Goal: Communication & Community: Answer question/provide support

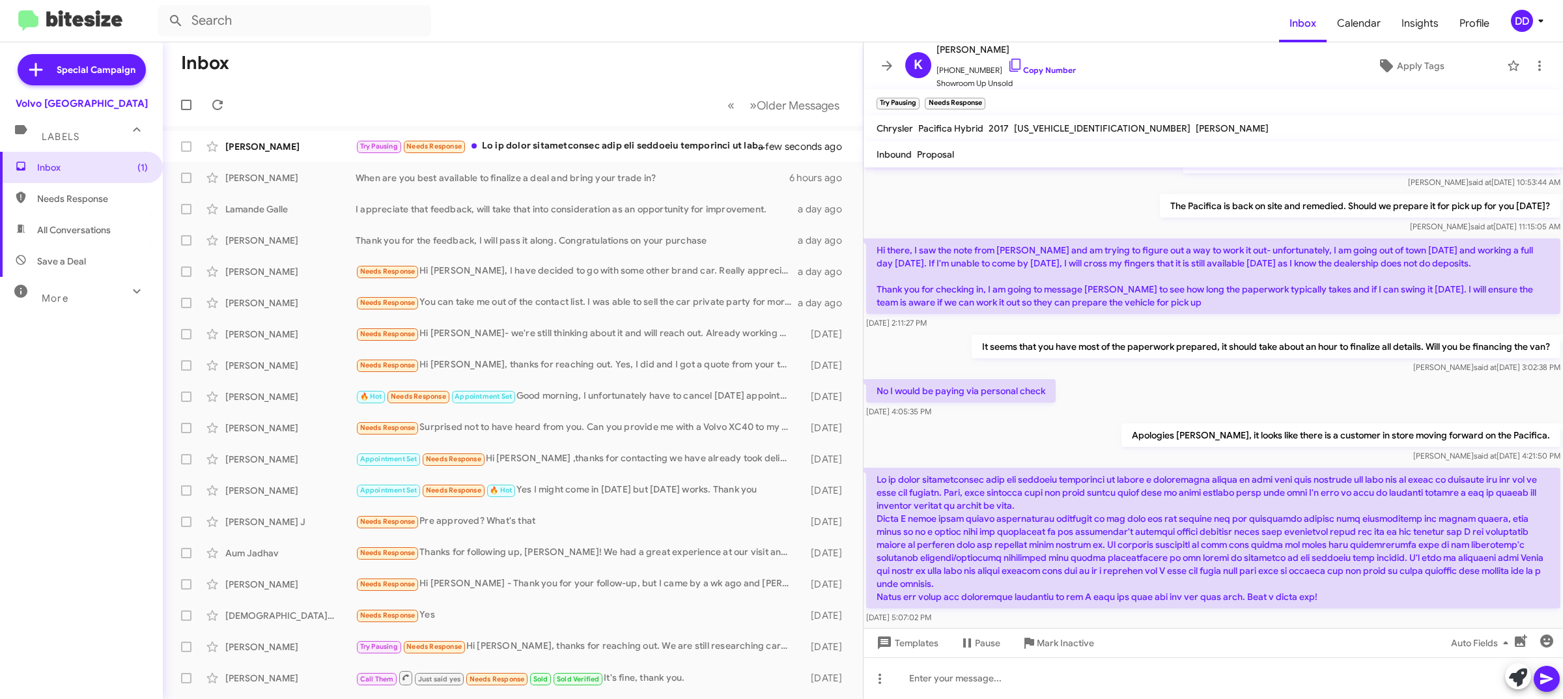
scroll to position [162, 0]
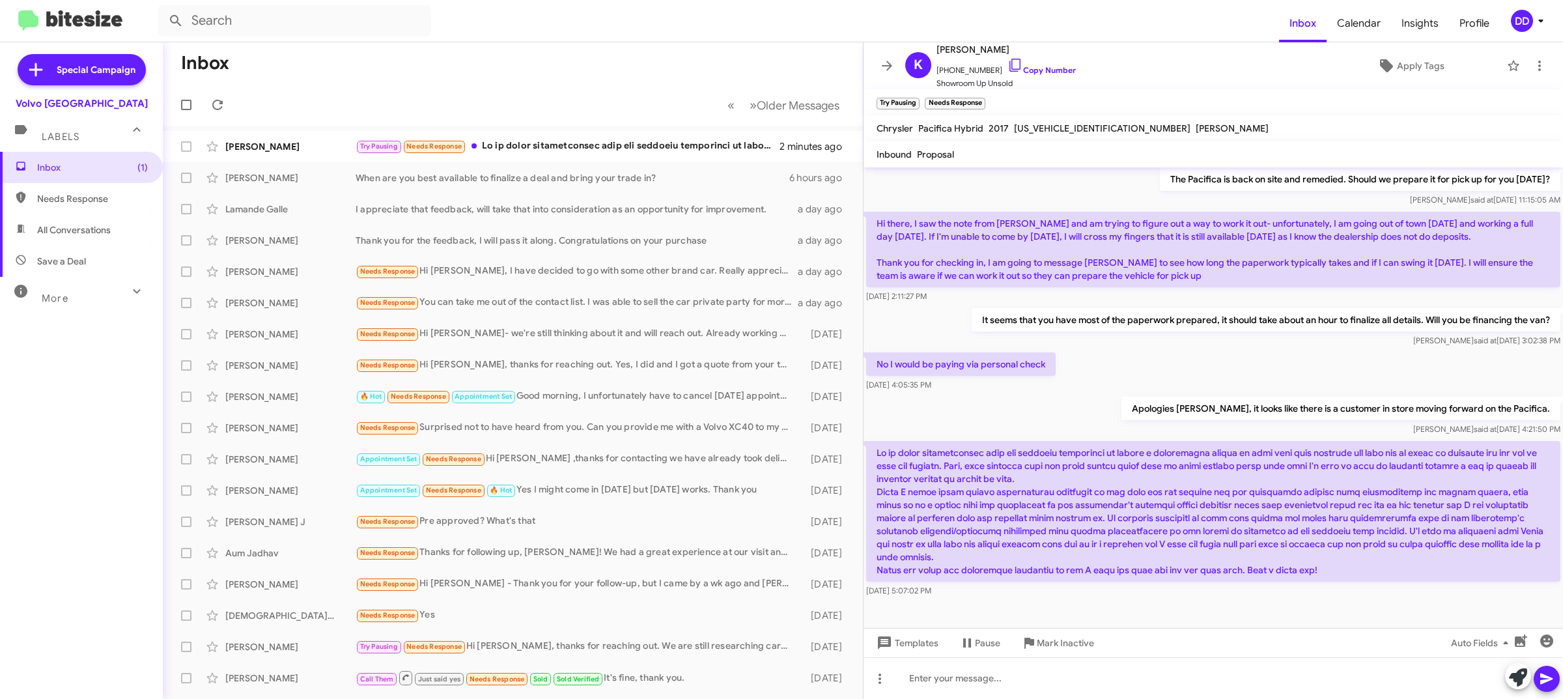
click at [1177, 655] on div "Templates Pause Mark Inactive Auto Fields" at bounding box center [1213, 642] width 699 height 29
click at [1177, 668] on div at bounding box center [1213, 678] width 699 height 42
click at [1158, 683] on div "I understand your" at bounding box center [1213, 678] width 699 height 42
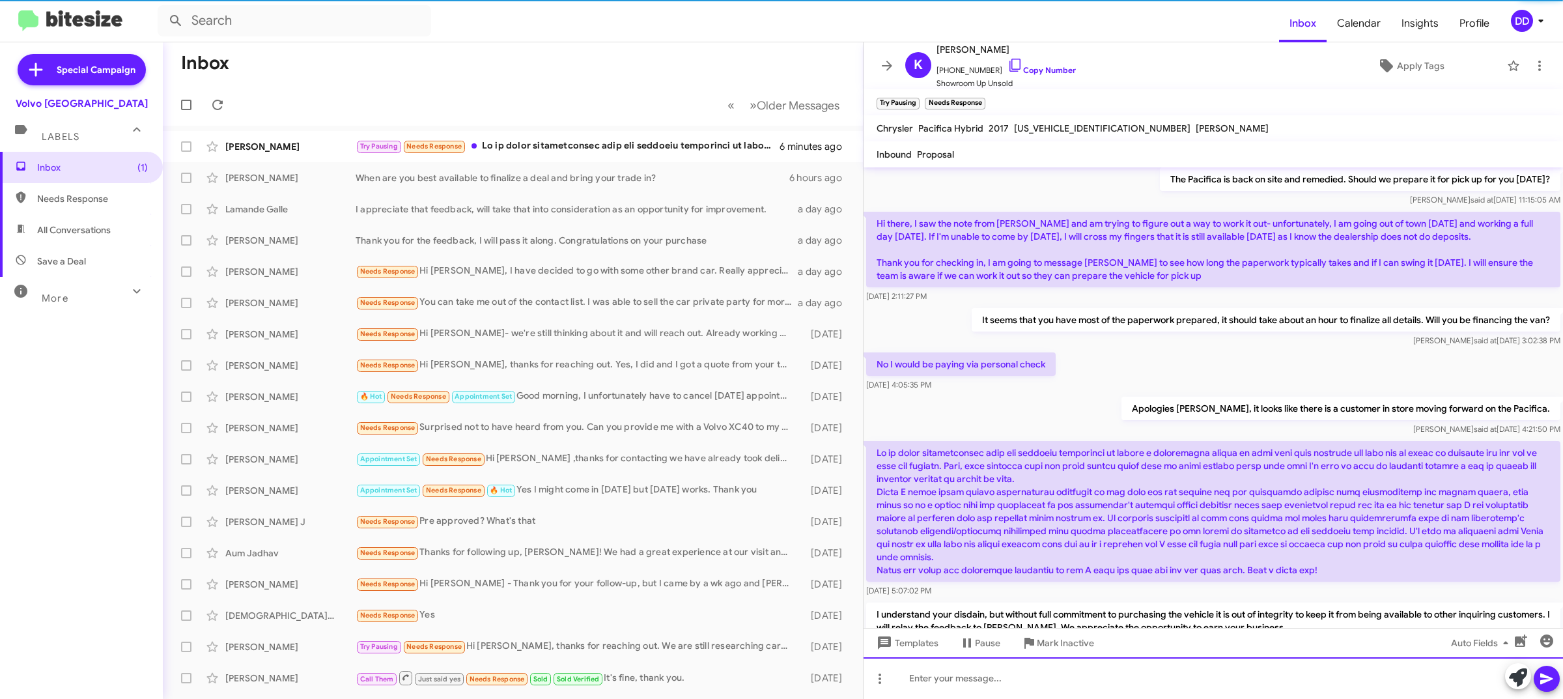
scroll to position [0, 0]
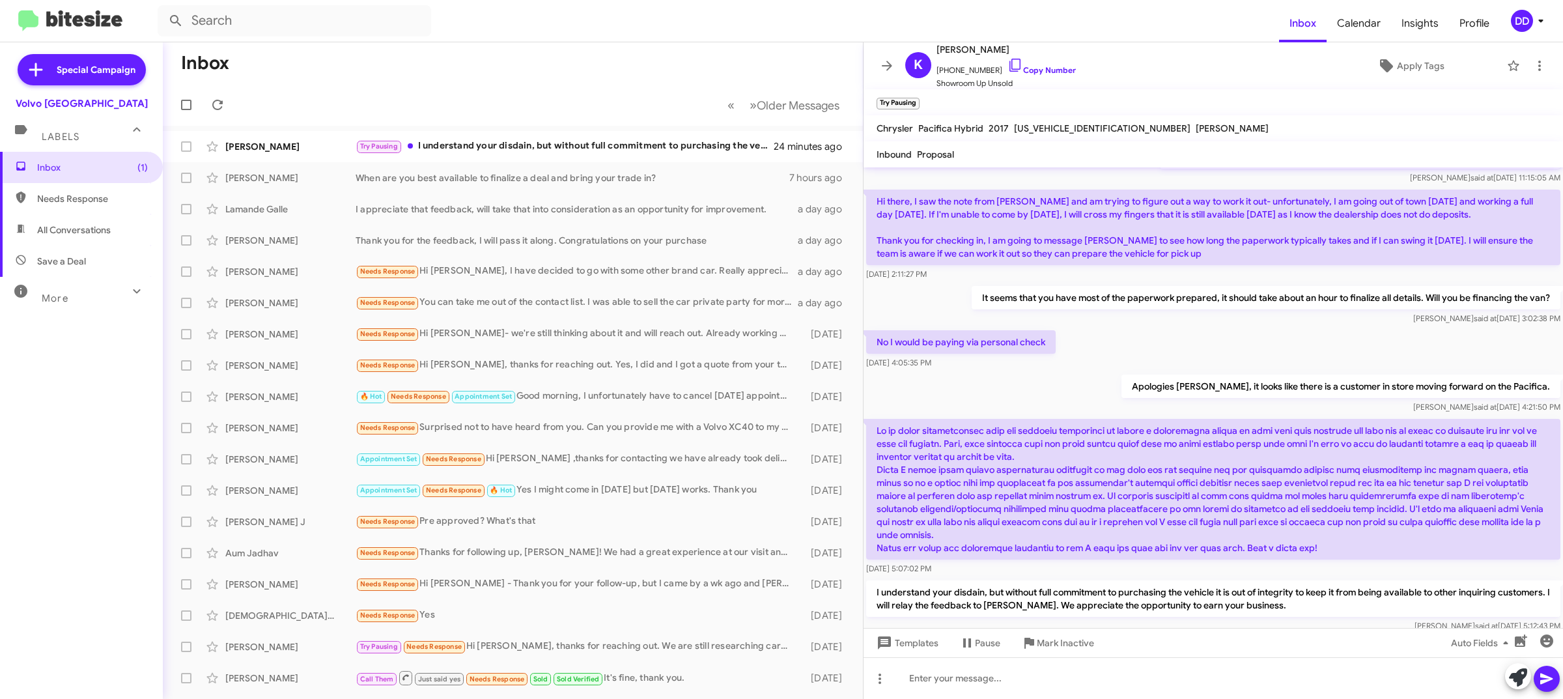
scroll to position [222, 0]
